Goal: Communication & Community: Participate in discussion

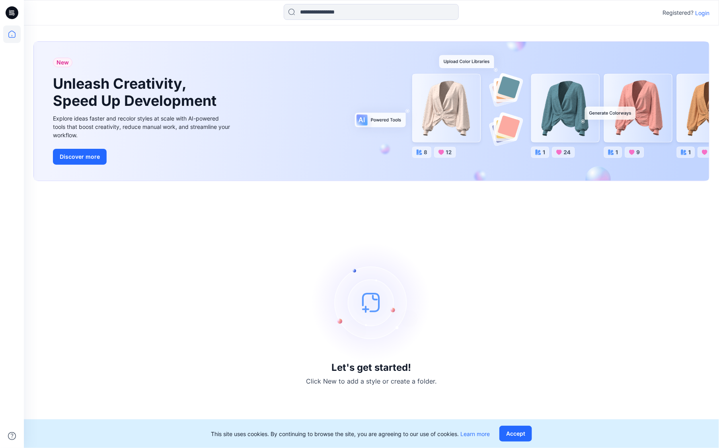
click at [703, 14] on p "Login" at bounding box center [702, 13] width 14 height 8
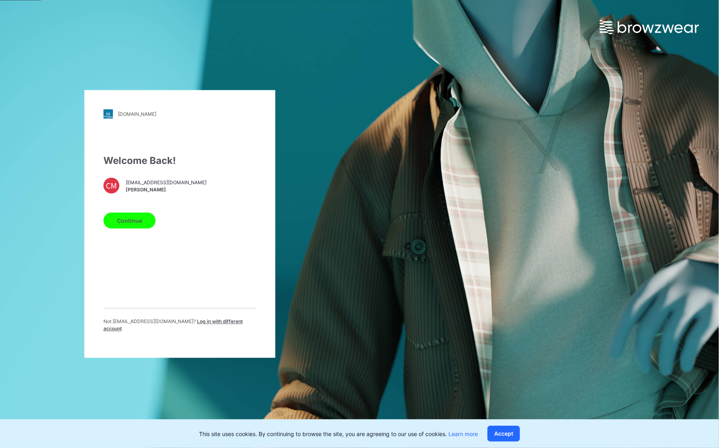
click at [130, 229] on button "Continue" at bounding box center [129, 221] width 52 height 16
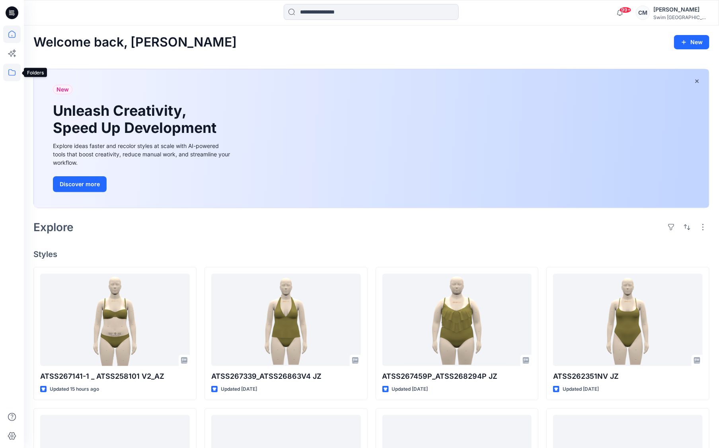
click at [16, 69] on icon at bounding box center [12, 73] width 18 height 18
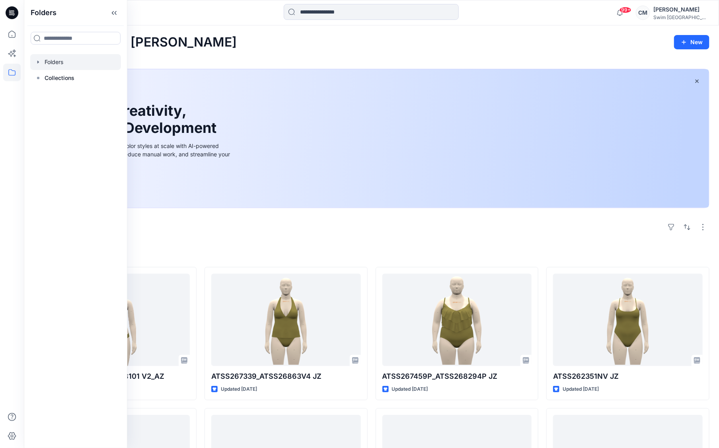
click at [56, 64] on div at bounding box center [75, 62] width 91 height 16
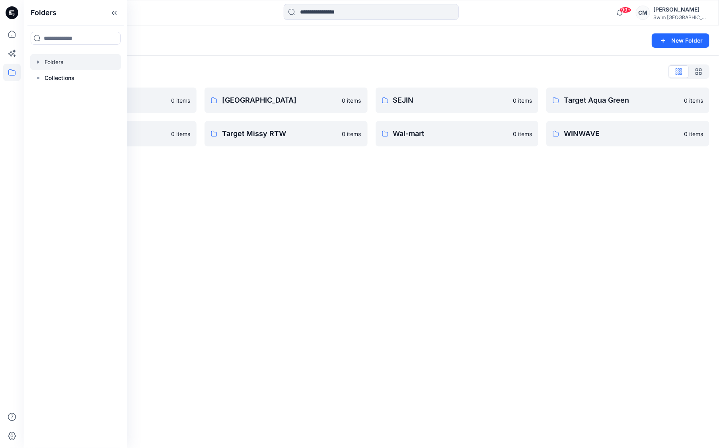
click at [260, 37] on div "Folders" at bounding box center [340, 40] width 614 height 11
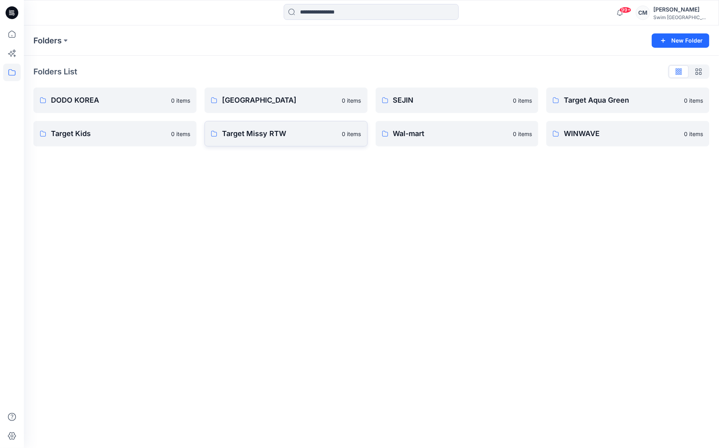
click at [298, 140] on link "Target Missy RTW 0 items" at bounding box center [286, 133] width 163 height 25
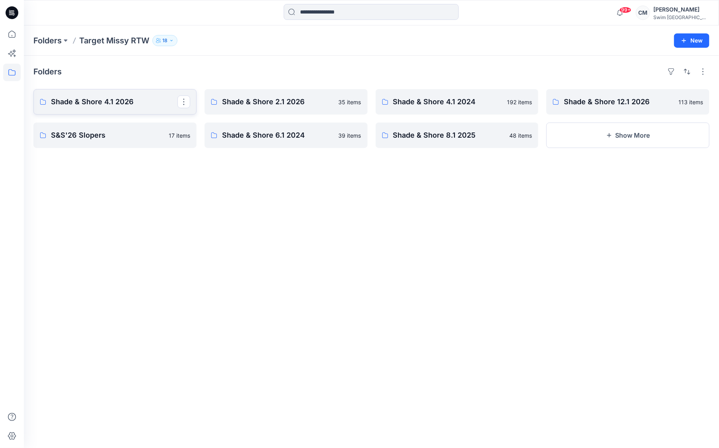
click at [144, 97] on p "Shade & Shore 4.1 2026" at bounding box center [114, 101] width 127 height 11
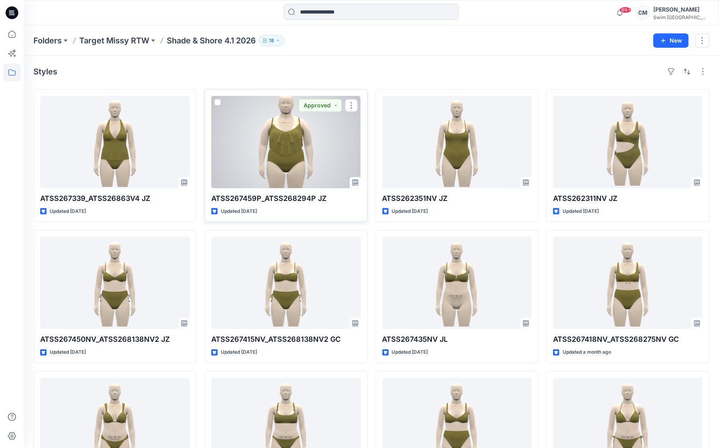
click at [266, 185] on div at bounding box center [286, 142] width 150 height 92
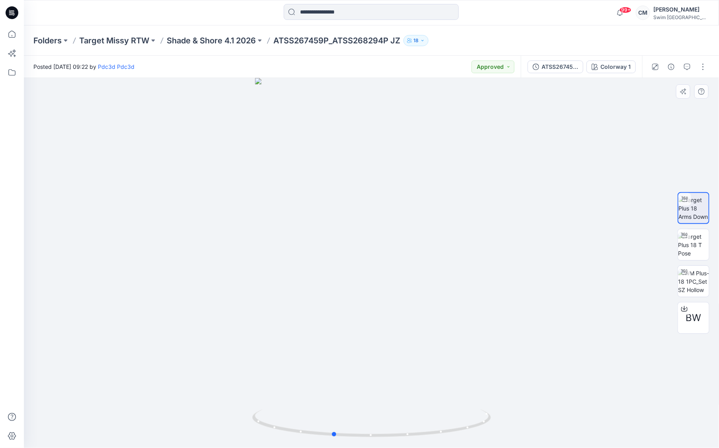
drag, startPoint x: 287, startPoint y: 201, endPoint x: 487, endPoint y: 193, distance: 200.0
click at [487, 193] on div at bounding box center [371, 263] width 695 height 370
drag, startPoint x: 402, startPoint y: 299, endPoint x: 457, endPoint y: 289, distance: 56.7
click at [457, 289] on div at bounding box center [371, 263] width 695 height 370
drag, startPoint x: 462, startPoint y: 294, endPoint x: 380, endPoint y: 297, distance: 81.6
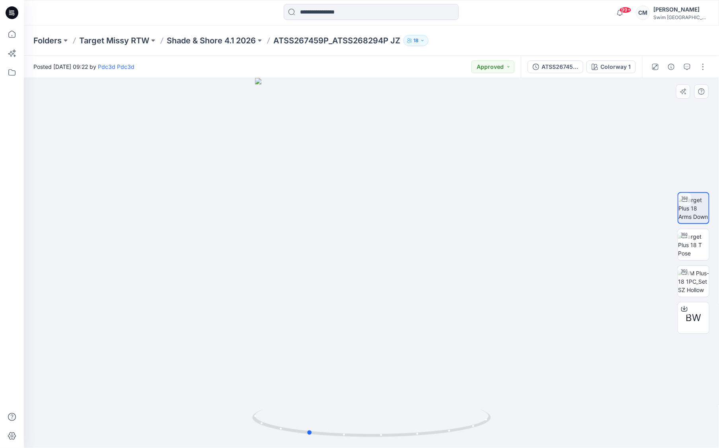
click at [380, 297] on div at bounding box center [371, 263] width 695 height 370
drag, startPoint x: 391, startPoint y: 292, endPoint x: 476, endPoint y: 267, distance: 89.2
click at [477, 267] on div at bounding box center [371, 263] width 695 height 370
drag, startPoint x: 473, startPoint y: 271, endPoint x: 400, endPoint y: 271, distance: 72.8
click at [400, 271] on div at bounding box center [371, 263] width 695 height 370
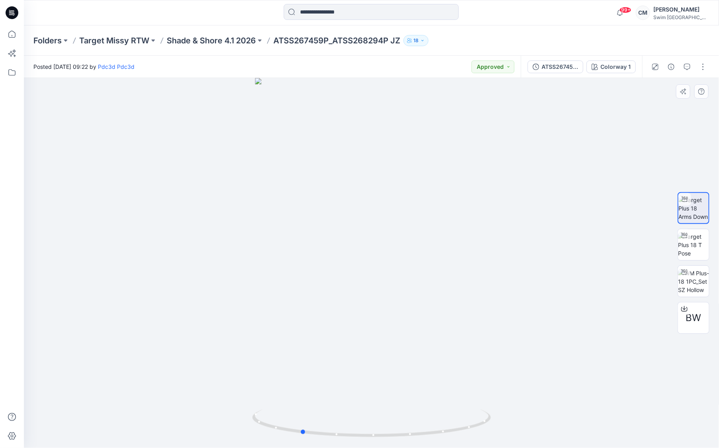
drag, startPoint x: 400, startPoint y: 271, endPoint x: 387, endPoint y: 269, distance: 13.3
click at [387, 269] on div at bounding box center [371, 263] width 695 height 370
drag, startPoint x: 404, startPoint y: 283, endPoint x: 421, endPoint y: 283, distance: 17.1
click at [421, 283] on div at bounding box center [371, 263] width 695 height 370
click at [492, 66] on button "Approved" at bounding box center [493, 67] width 43 height 13
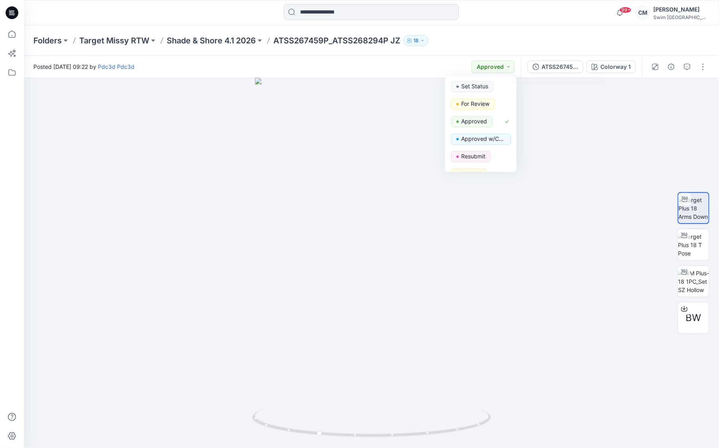
click at [593, 33] on div "Folders Target Missy RTW Shade & Shore 4.1 2026 ATSS267459P_ATSS268294P JZ 18" at bounding box center [371, 40] width 695 height 30
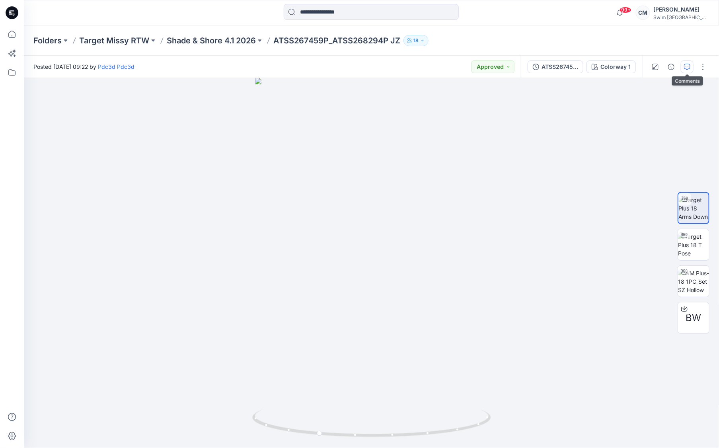
click at [687, 62] on button "button" at bounding box center [687, 67] width 13 height 13
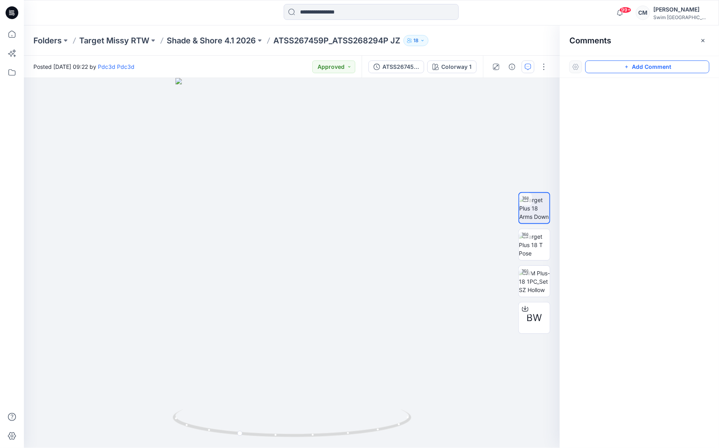
click at [693, 61] on button "Add Comment" at bounding box center [648, 67] width 124 height 13
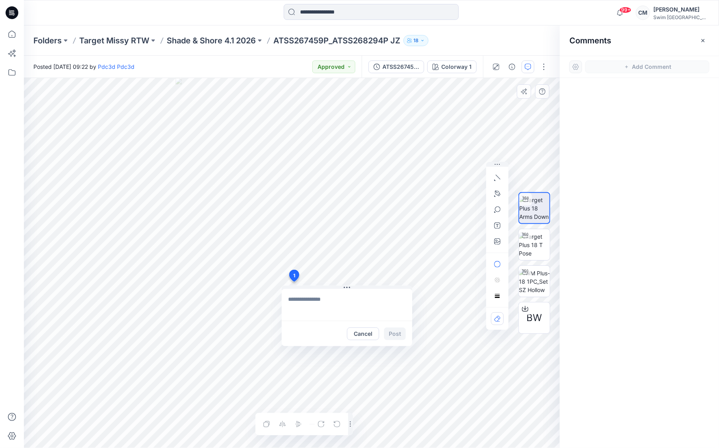
click at [294, 282] on div "1 Cancel Post Layer 1" at bounding box center [292, 263] width 536 height 370
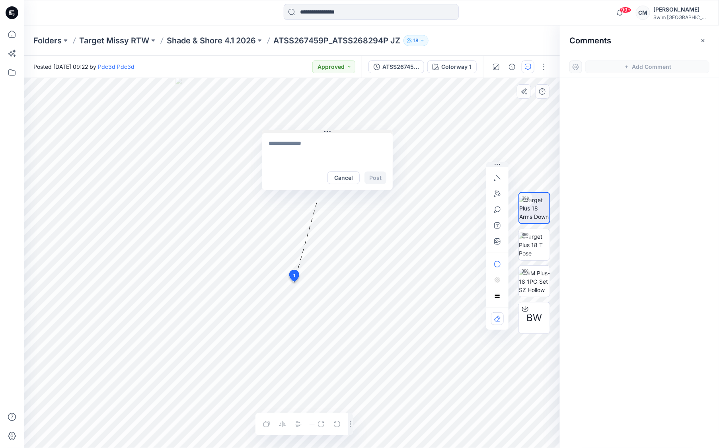
drag, startPoint x: 348, startPoint y: 285, endPoint x: 326, endPoint y: 130, distance: 156.8
click at [327, 129] on icon at bounding box center [327, 132] width 6 height 6
click at [499, 193] on icon "button" at bounding box center [497, 194] width 6 height 6
click at [327, 291] on icon "Layer 1" at bounding box center [292, 263] width 537 height 370
drag, startPoint x: 223, startPoint y: 302, endPoint x: 152, endPoint y: 316, distance: 72.6
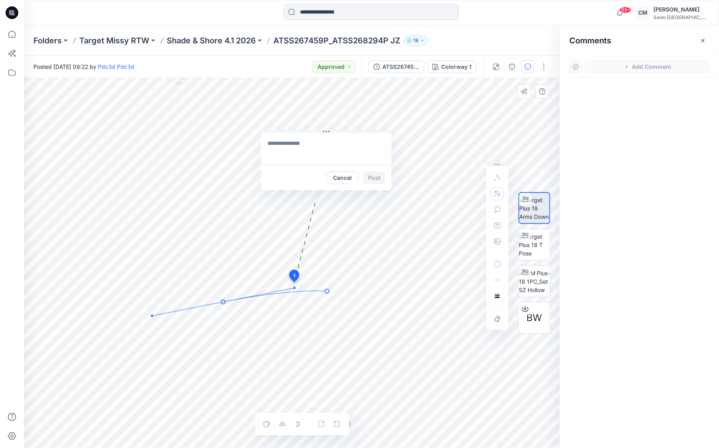
click at [152, 316] on g at bounding box center [240, 301] width 178 height 29
click at [281, 141] on textarea at bounding box center [326, 149] width 131 height 32
click at [295, 291] on icon "Layer 1" at bounding box center [292, 263] width 537 height 370
click at [305, 293] on icon at bounding box center [275, 296] width 104 height 11
click at [286, 293] on icon at bounding box center [275, 296] width 104 height 11
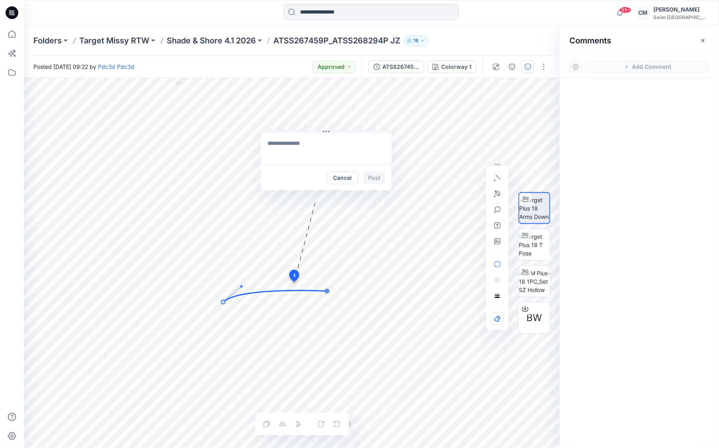
drag, startPoint x: 294, startPoint y: 288, endPoint x: 241, endPoint y: 287, distance: 53.0
click at [241, 287] on circle at bounding box center [242, 287] width 2 height 2
click at [235, 260] on icon "Layer 1" at bounding box center [292, 263] width 537 height 370
click at [236, 297] on icon at bounding box center [275, 297] width 104 height 12
click at [230, 299] on icon at bounding box center [275, 297] width 104 height 12
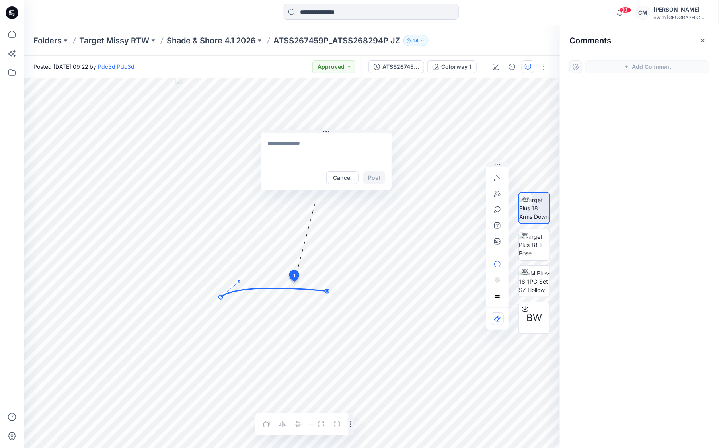
drag, startPoint x: 224, startPoint y: 302, endPoint x: 221, endPoint y: 297, distance: 5.3
click at [221, 297] on circle at bounding box center [221, 297] width 4 height 4
drag, startPoint x: 221, startPoint y: 298, endPoint x: 222, endPoint y: 303, distance: 4.8
click at [222, 303] on circle at bounding box center [222, 302] width 4 height 4
drag, startPoint x: 240, startPoint y: 287, endPoint x: 258, endPoint y: 281, distance: 18.9
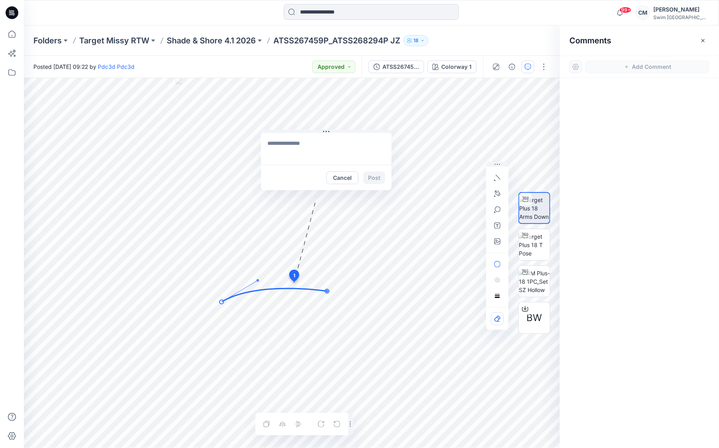
click at [258, 281] on circle at bounding box center [258, 281] width 2 height 2
click at [299, 159] on textarea at bounding box center [326, 149] width 131 height 32
click at [255, 279] on icon "Layer 1" at bounding box center [292, 263] width 537 height 370
click at [264, 291] on icon at bounding box center [274, 296] width 105 height 14
click at [262, 289] on icon "Layer 1" at bounding box center [292, 263] width 537 height 370
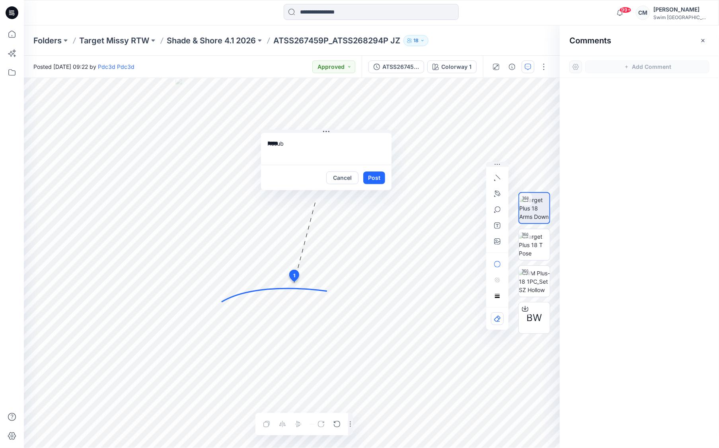
click at [260, 290] on icon at bounding box center [274, 296] width 105 height 14
click at [259, 291] on icon at bounding box center [274, 296] width 105 height 14
drag, startPoint x: 258, startPoint y: 281, endPoint x: 230, endPoint y: 285, distance: 28.7
click at [230, 285] on circle at bounding box center [230, 285] width 2 height 2
click at [220, 288] on icon "Layer 1" at bounding box center [292, 263] width 537 height 370
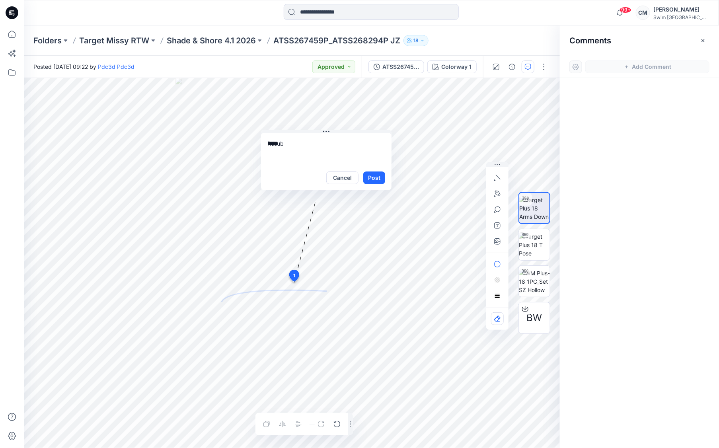
click at [230, 296] on icon at bounding box center [274, 296] width 105 height 12
click at [297, 150] on textarea "*****" at bounding box center [326, 149] width 131 height 32
click at [242, 294] on icon at bounding box center [274, 296] width 105 height 12
click at [237, 295] on icon at bounding box center [274, 296] width 105 height 12
drag, startPoint x: 221, startPoint y: 304, endPoint x: 221, endPoint y: 310, distance: 6.4
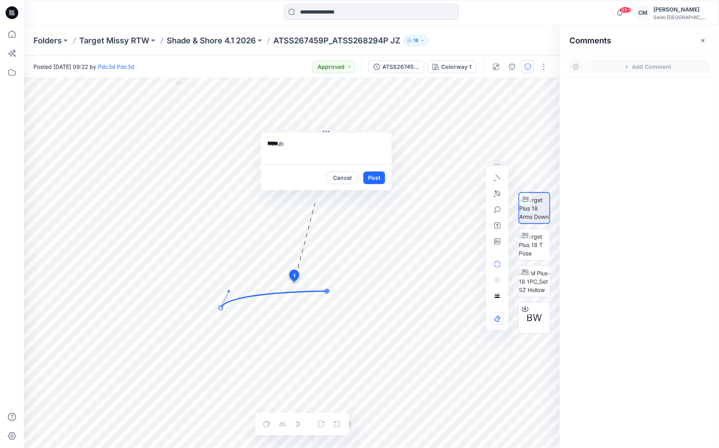
click at [221, 310] on circle at bounding box center [221, 308] width 4 height 4
click at [228, 293] on icon "Layer 1" at bounding box center [292, 263] width 537 height 370
click at [228, 303] on icon at bounding box center [274, 299] width 106 height 17
click at [229, 302] on icon at bounding box center [274, 299] width 106 height 17
drag, startPoint x: 229, startPoint y: 292, endPoint x: 228, endPoint y: 286, distance: 6.5
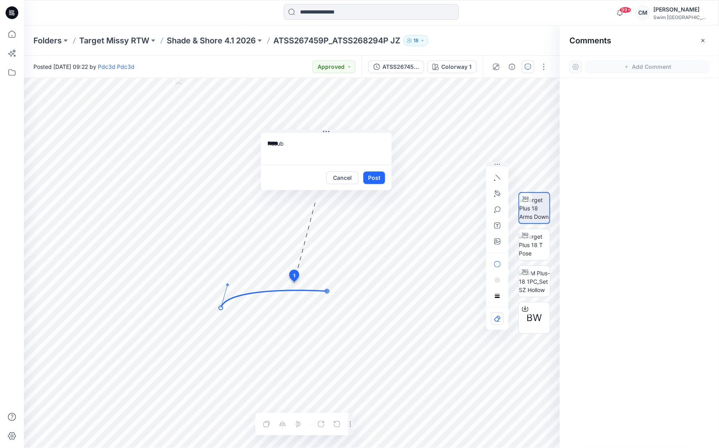
click at [228, 286] on circle at bounding box center [228, 285] width 2 height 2
click at [337, 281] on icon "Layer 1" at bounding box center [292, 263] width 537 height 370
drag, startPoint x: 337, startPoint y: 281, endPoint x: 325, endPoint y: 291, distance: 15.8
click at [325, 291] on icon at bounding box center [274, 300] width 106 height 18
click at [320, 291] on icon at bounding box center [274, 300] width 106 height 18
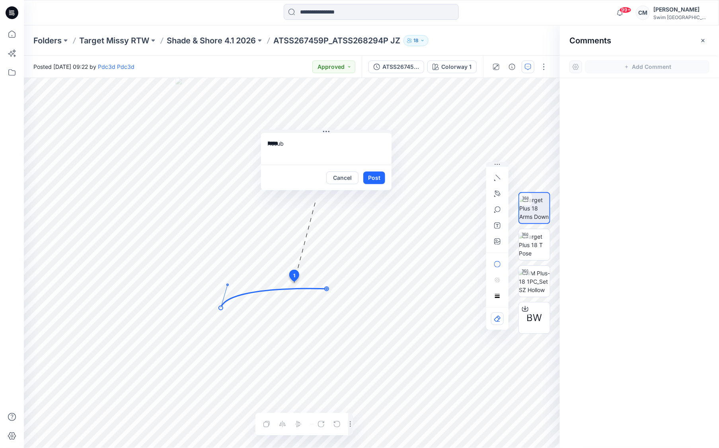
click at [326, 288] on g at bounding box center [274, 297] width 110 height 26
click at [315, 301] on icon "Layer 1" at bounding box center [292, 263] width 537 height 370
click at [292, 137] on textarea "*****" at bounding box center [326, 149] width 131 height 32
click at [293, 143] on textarea "*****" at bounding box center [326, 149] width 131 height 32
click at [349, 149] on textarea "**********" at bounding box center [326, 149] width 131 height 32
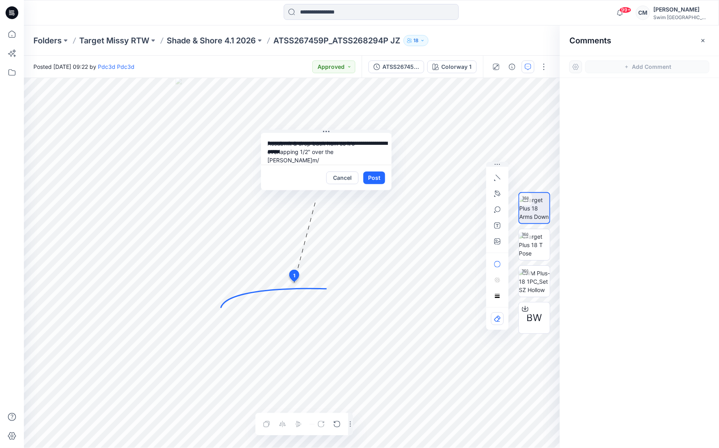
drag, startPoint x: 351, startPoint y: 151, endPoint x: 359, endPoint y: 150, distance: 8.0
click at [362, 151] on textarea "**********" at bounding box center [326, 149] width 131 height 32
drag, startPoint x: 353, startPoint y: 151, endPoint x: 367, endPoint y: 150, distance: 13.9
click at [367, 151] on textarea "**********" at bounding box center [326, 149] width 131 height 32
click at [332, 153] on textarea "**********" at bounding box center [326, 149] width 131 height 32
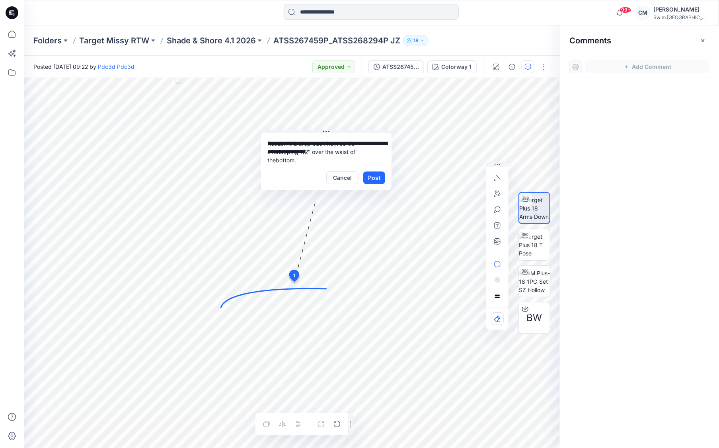
click at [338, 157] on textarea "**********" at bounding box center [326, 149] width 131 height 32
drag, startPoint x: 289, startPoint y: 162, endPoint x: 316, endPoint y: 161, distance: 27.5
click at [316, 161] on textarea "**********" at bounding box center [326, 149] width 131 height 32
click at [309, 154] on textarea "**********" at bounding box center [326, 149] width 131 height 32
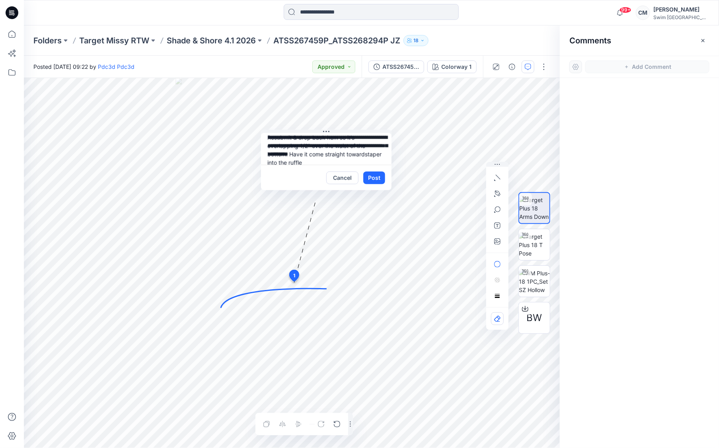
scroll to position [7, 0]
click at [365, 162] on textarea "**********" at bounding box center [326, 149] width 131 height 32
drag, startPoint x: 363, startPoint y: 154, endPoint x: 371, endPoint y: 164, distance: 11.9
click at [371, 164] on textarea "**********" at bounding box center [326, 149] width 131 height 32
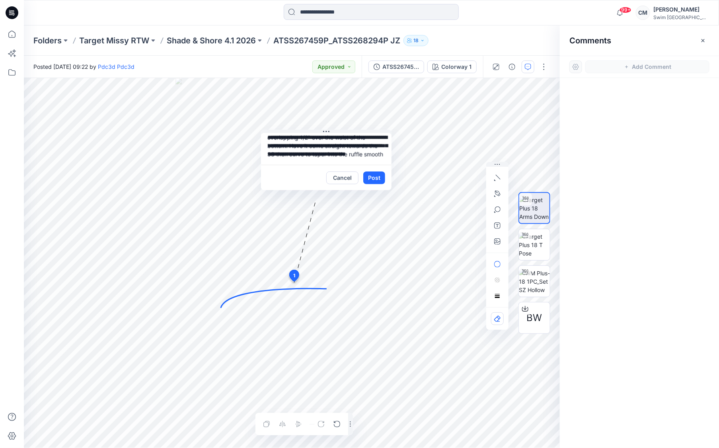
scroll to position [22, 0]
click at [320, 155] on textarea "**********" at bounding box center [326, 149] width 131 height 32
drag, startPoint x: 311, startPoint y: 155, endPoint x: 349, endPoint y: 146, distance: 38.4
click at [349, 146] on textarea "**********" at bounding box center [326, 149] width 131 height 32
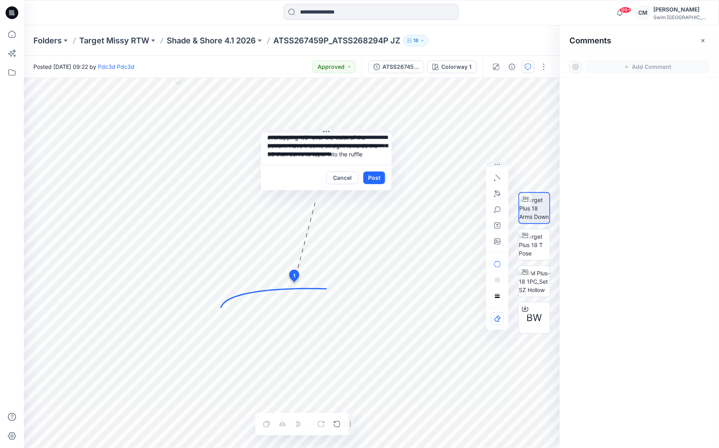
click at [303, 154] on textarea "**********" at bounding box center [326, 149] width 131 height 32
click at [311, 153] on textarea "**********" at bounding box center [326, 149] width 131 height 32
type textarea "**********"
click at [378, 175] on button "Post" at bounding box center [374, 178] width 22 height 13
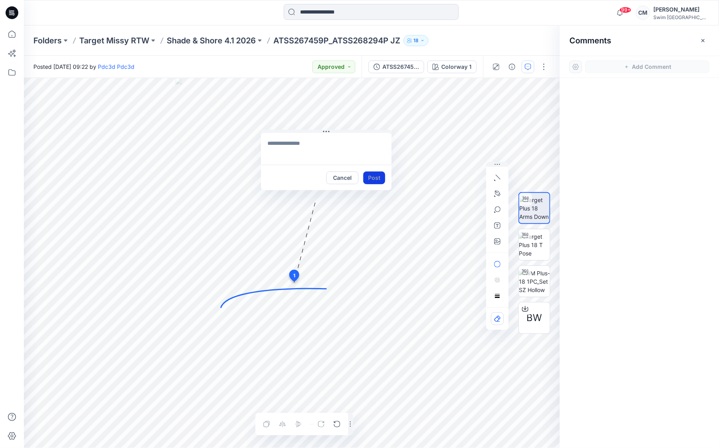
scroll to position [0, 0]
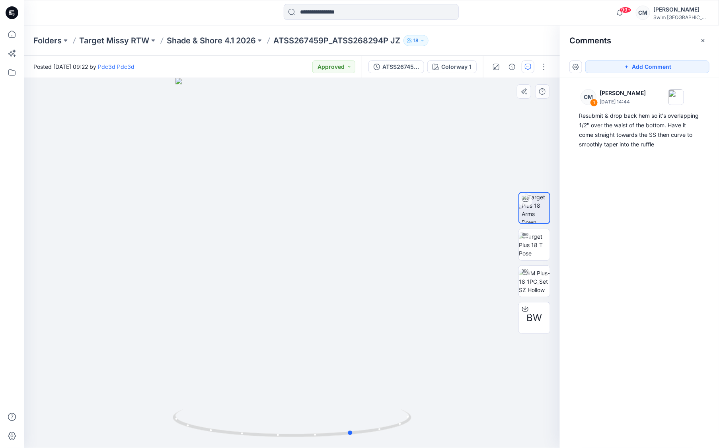
drag, startPoint x: 361, startPoint y: 293, endPoint x: 324, endPoint y: 281, distance: 38.4
click at [324, 282] on div at bounding box center [292, 263] width 536 height 370
